Goal: Book appointment/travel/reservation

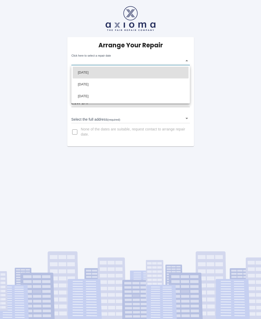
click at [156, 60] on body "Arrange Your Repair Click here to select a repair date ​ Phone Number   * 07764…" at bounding box center [130, 159] width 261 height 319
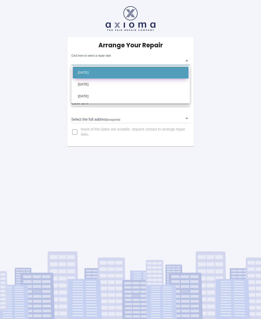
click at [100, 71] on li "[DATE]" at bounding box center [131, 73] width 116 height 12
type input "[DATE]T00:00:00.000Z"
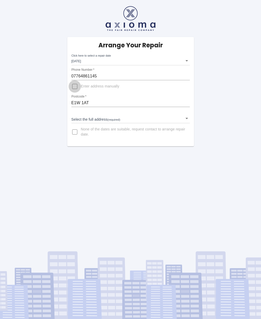
click at [75, 85] on input "Enter address manually" at bounding box center [75, 86] width 12 height 12
checkbox input "true"
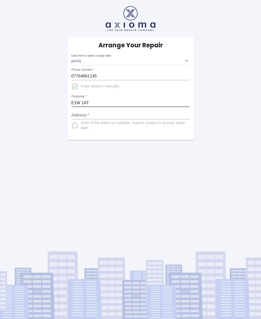
click at [96, 99] on input "E1W 1AT" at bounding box center [130, 103] width 119 height 8
type input "E1W 1AS"
click at [76, 87] on input "Enter address manually" at bounding box center [75, 86] width 12 height 12
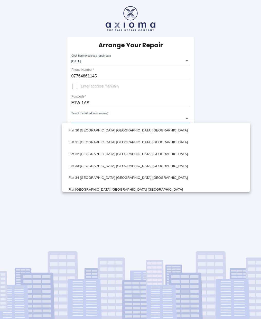
click at [153, 119] on body "Arrange Your Repair Click here to select a repair date [DATE] [DATE]T00:00:00.0…" at bounding box center [130, 159] width 261 height 319
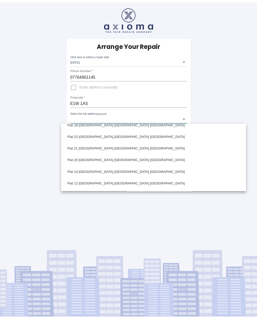
scroll to position [656, 0]
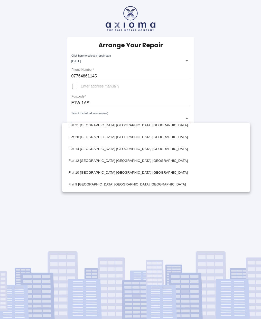
click at [75, 88] on div at bounding box center [130, 159] width 261 height 319
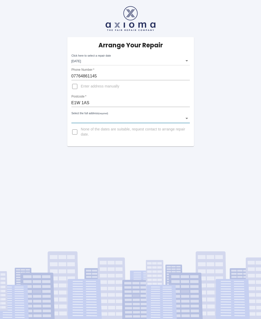
click at [76, 87] on input "Enter address manually" at bounding box center [75, 86] width 12 height 12
checkbox input "true"
click at [86, 118] on input "Address   *" at bounding box center [130, 115] width 119 height 8
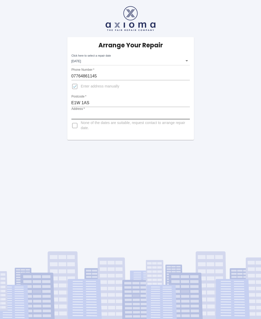
paste input "City [GEOGRAPHIC_DATA] [PERSON_NAME][GEOGRAPHIC_DATA]"
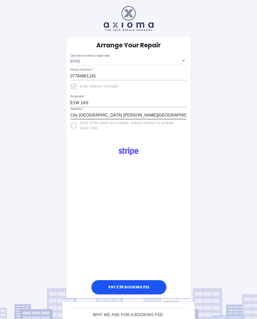
click at [90, 116] on input "City [GEOGRAPHIC_DATA] [PERSON_NAME][GEOGRAPHIC_DATA]" at bounding box center [128, 115] width 117 height 8
type input "City [GEOGRAPHIC_DATA] [PERSON_NAME][GEOGRAPHIC_DATA]"
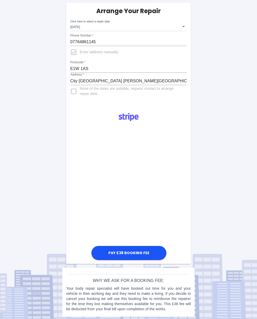
scroll to position [35, 0]
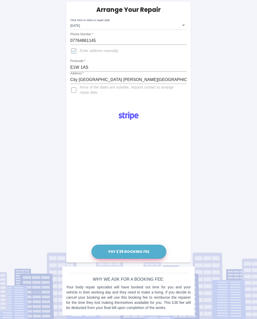
click at [133, 189] on button "Pay £38 Booking Fee" at bounding box center [129, 252] width 75 height 14
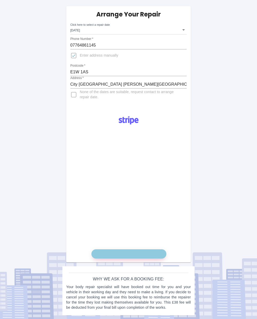
scroll to position [31, 0]
